Goal: Information Seeking & Learning: Learn about a topic

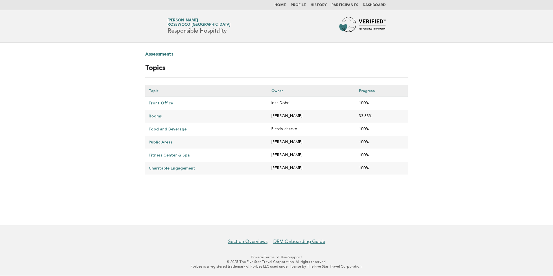
click at [378, 6] on link "Dashboard" at bounding box center [374, 4] width 23 height 3
click at [174, 155] on link "Fitness Center & Spa" at bounding box center [169, 155] width 41 height 5
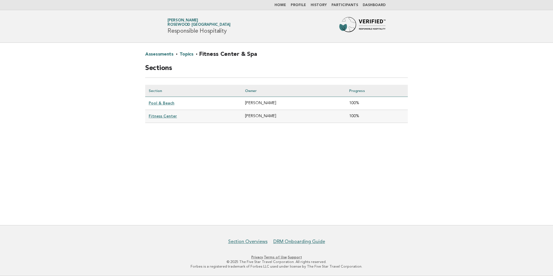
click at [162, 102] on link "Pool & Beach" at bounding box center [162, 103] width 26 height 5
click at [168, 114] on link "Fitness Center" at bounding box center [163, 116] width 28 height 5
